Goal: Obtain resource: Download file/media

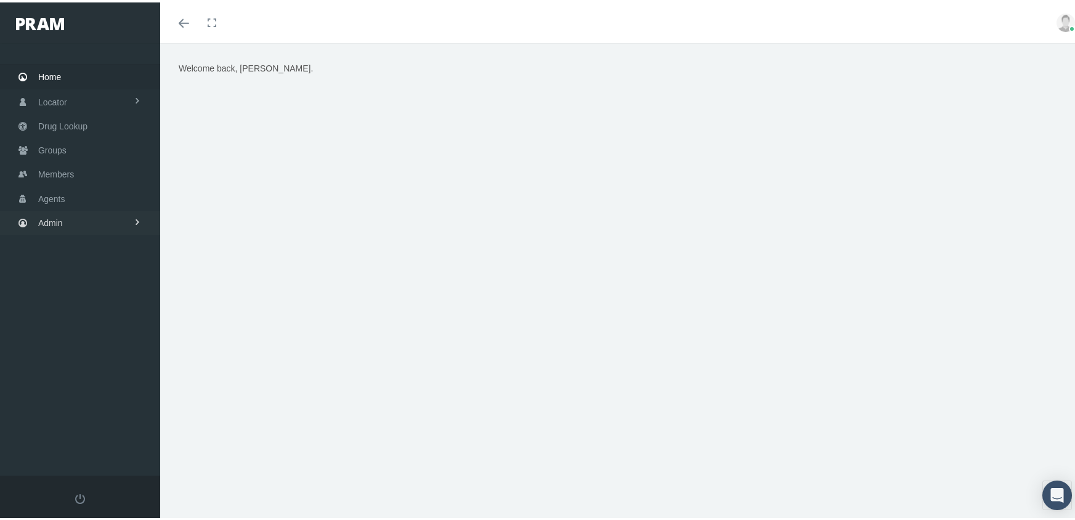
click at [60, 213] on span "Admin" at bounding box center [50, 220] width 25 height 23
click at [107, 418] on span "Eligibility File Uploads" at bounding box center [93, 428] width 84 height 21
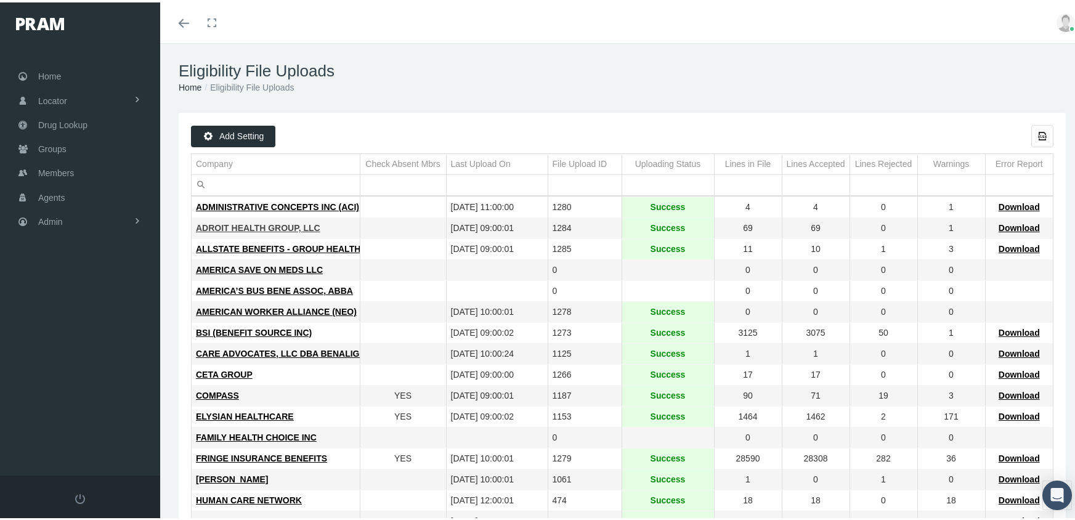
click at [259, 225] on span "ADROIT HEALTH GROUP, LLC" at bounding box center [258, 226] width 124 height 10
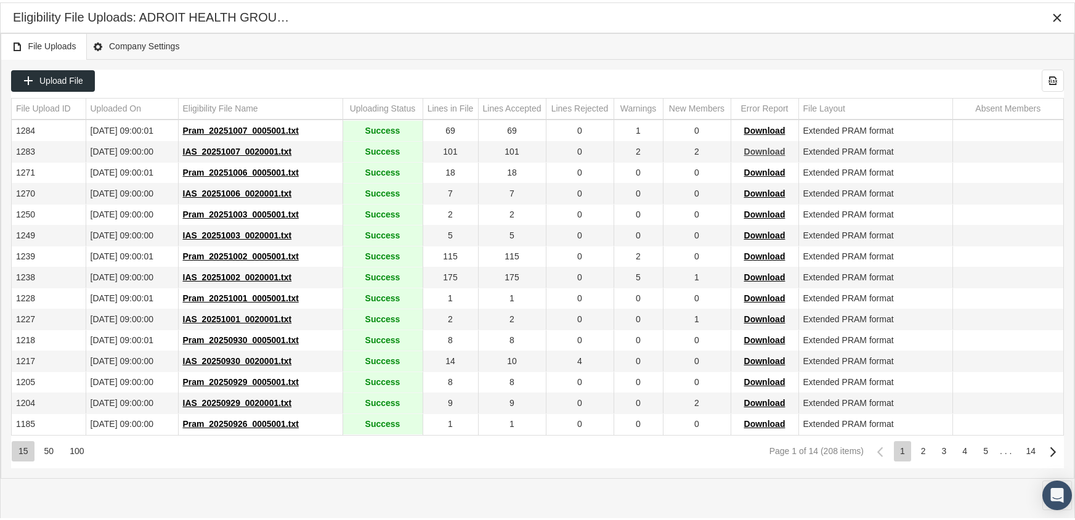
click at [760, 144] on span "Download" at bounding box center [764, 149] width 41 height 10
click at [778, 127] on span "Download" at bounding box center [764, 128] width 41 height 10
click at [729, 24] on div "Eligibility File Uploads: ADROIT HEALTH GROUP, LLC" at bounding box center [538, 15] width 1050 height 22
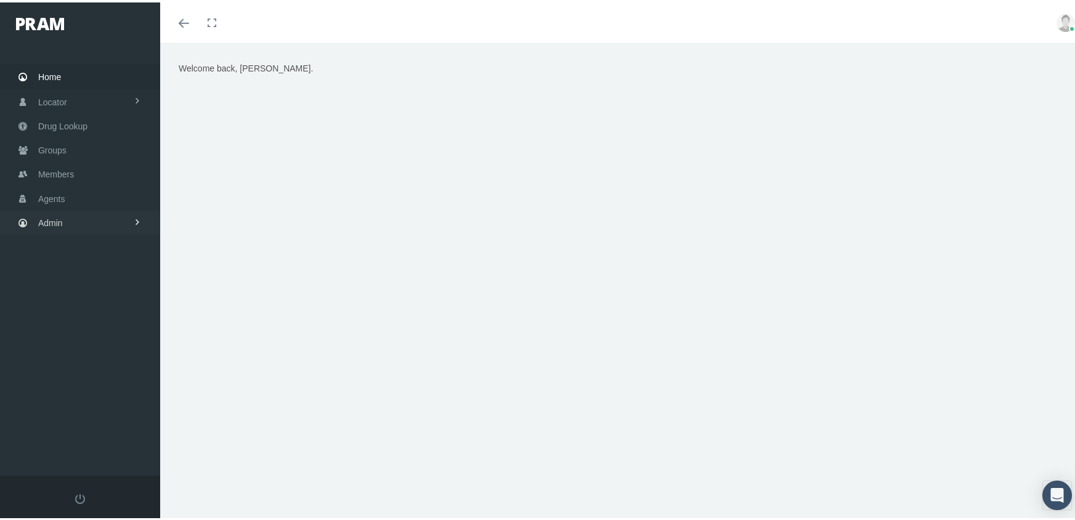
click at [63, 211] on link "Admin" at bounding box center [80, 220] width 160 height 24
click at [81, 283] on link "Claims" at bounding box center [80, 293] width 160 height 22
click at [99, 355] on span "ACA Claims Invoices" at bounding box center [88, 361] width 80 height 21
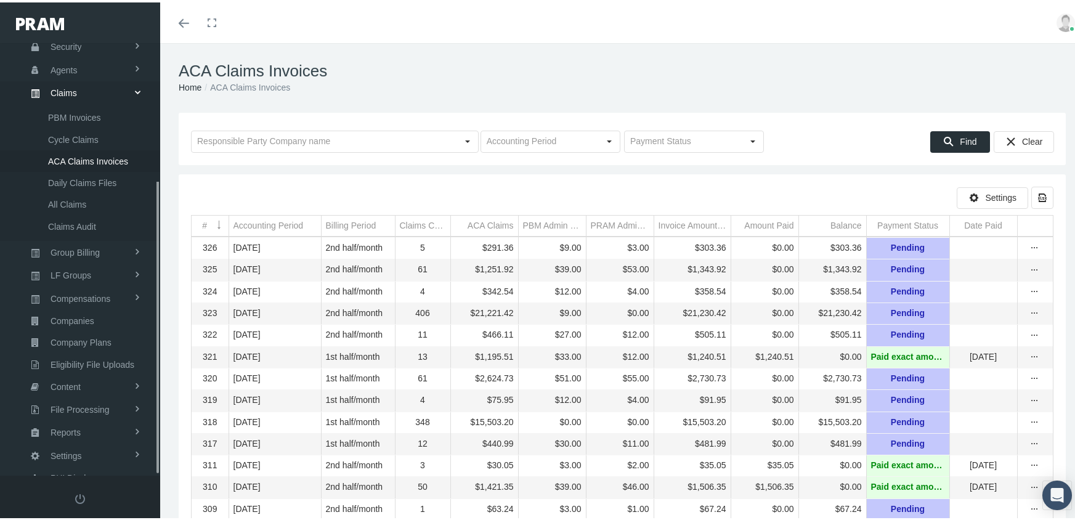
scroll to position [202, 0]
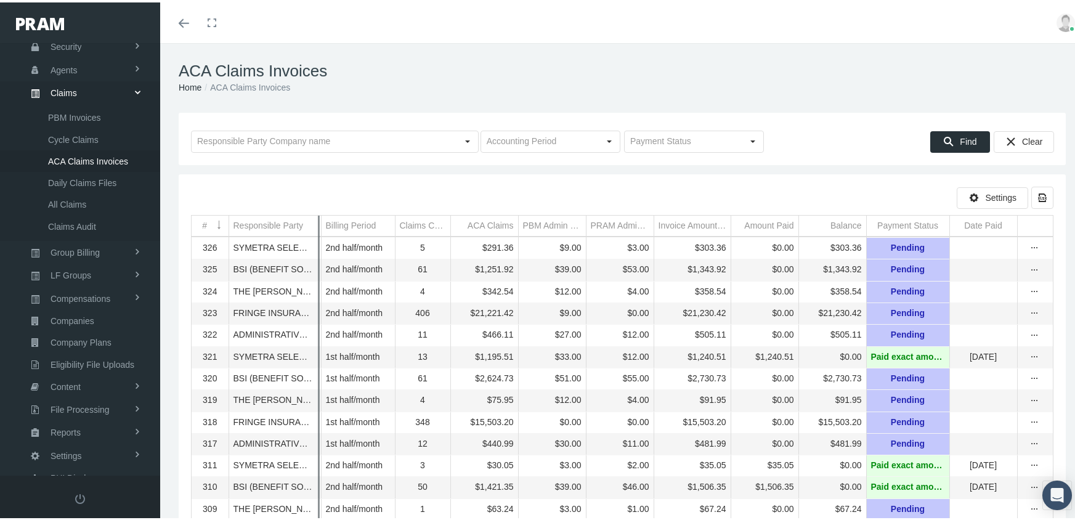
drag, startPoint x: 229, startPoint y: 214, endPoint x: 320, endPoint y: 225, distance: 91.8
click at [1034, 312] on icon "more" at bounding box center [1035, 311] width 11 height 11
click at [963, 357] on div "Invoice" at bounding box center [983, 358] width 121 height 20
click at [1038, 314] on icon "more" at bounding box center [1035, 311] width 11 height 11
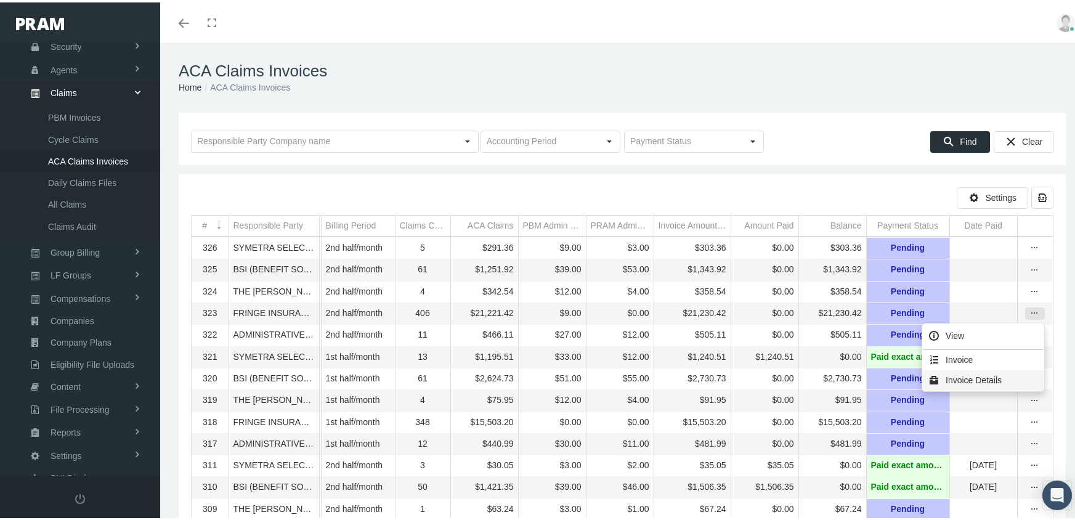
click at [981, 374] on div "Invoice Details" at bounding box center [983, 378] width 121 height 20
click at [619, 63] on h1 "ACA Claims Invoices" at bounding box center [622, 68] width 887 height 19
